Goal: Task Accomplishment & Management: Manage account settings

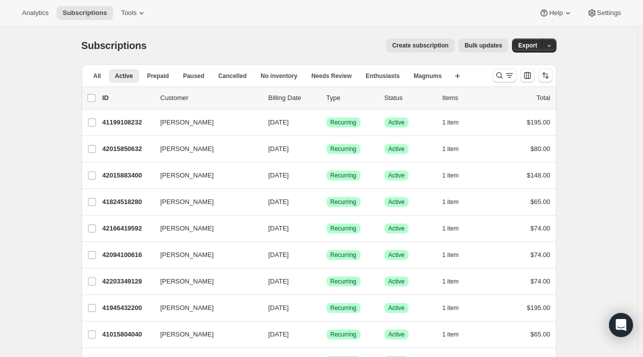
click at [108, 96] on p "ID" at bounding box center [127, 98] width 50 height 10
click at [547, 71] on icon "Sort the results" at bounding box center [545, 75] width 10 height 10
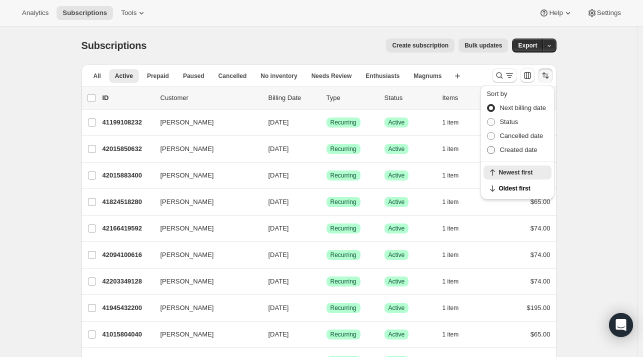
click at [506, 148] on span "Created date" at bounding box center [517, 149] width 37 height 7
click at [487, 146] on input "Created date" at bounding box center [487, 146] width 0 height 0
radio input "true"
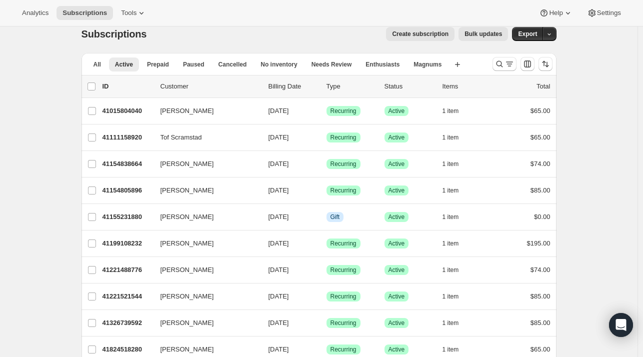
scroll to position [12, 0]
click at [546, 67] on icon "Sort the results" at bounding box center [545, 63] width 10 height 10
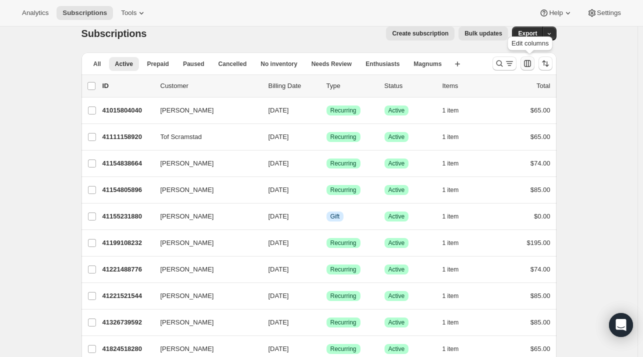
click at [528, 64] on icon "Customize table column order and visibility" at bounding box center [527, 63] width 10 height 10
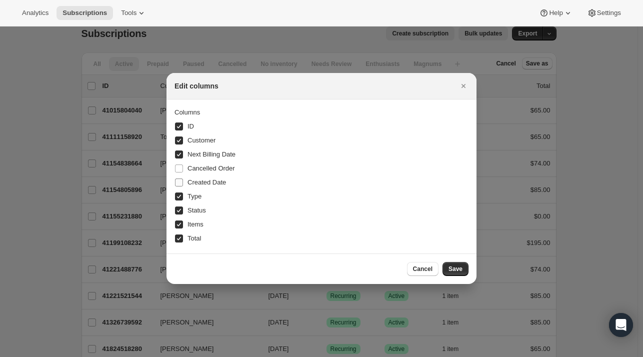
click at [199, 182] on span "Created Date" at bounding box center [206, 181] width 38 height 7
click at [183, 182] on input "Created Date" at bounding box center [179, 182] width 8 height 8
checkbox input "true"
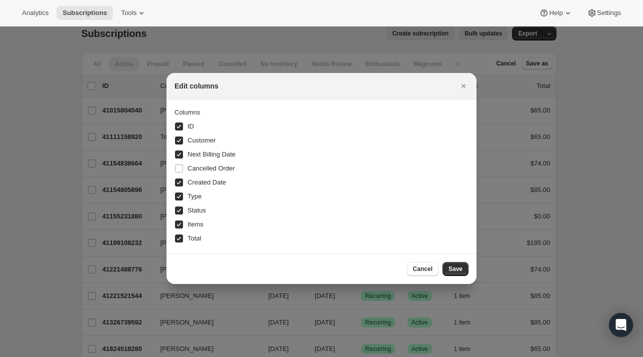
click at [444, 262] on div "Cancel Save" at bounding box center [437, 269] width 61 height 14
click at [450, 268] on span "Save" at bounding box center [455, 269] width 14 height 8
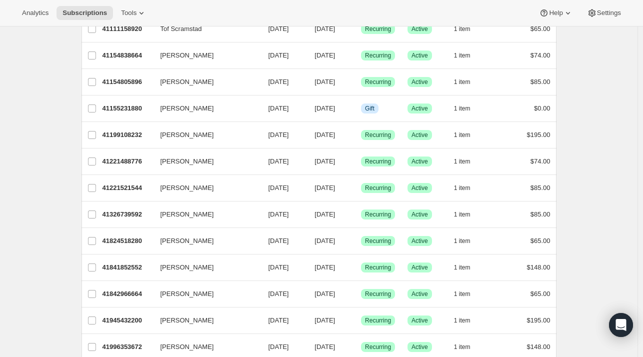
scroll to position [0, 0]
